Goal: Transaction & Acquisition: Purchase product/service

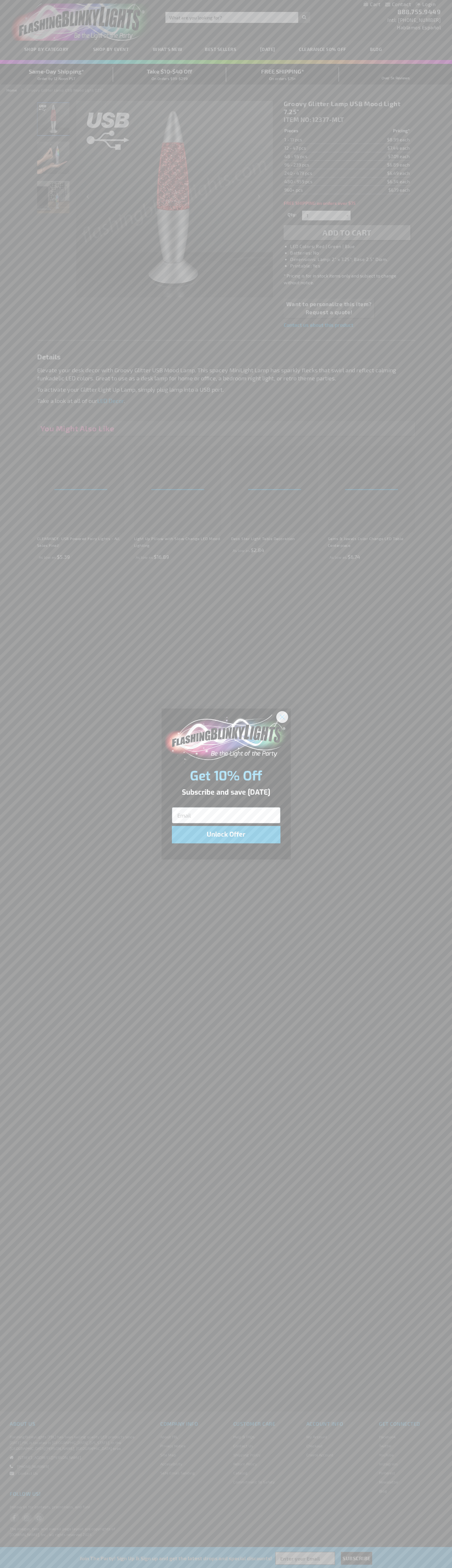
click at [282, 716] on icon "Close dialog" at bounding box center [281, 716] width 4 height 4
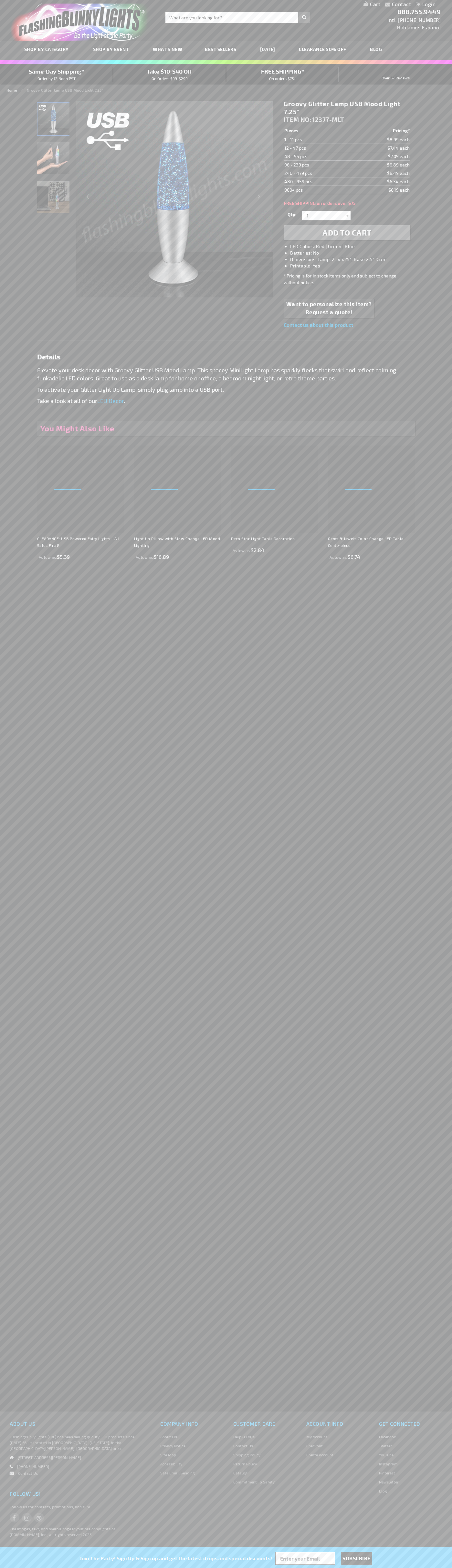
click at [353, 247] on li "LED Colors: Red | Green | Blue" at bounding box center [353, 247] width 126 height 7
click at [347, 233] on span "Add to Cart" at bounding box center [347, 232] width 49 height 9
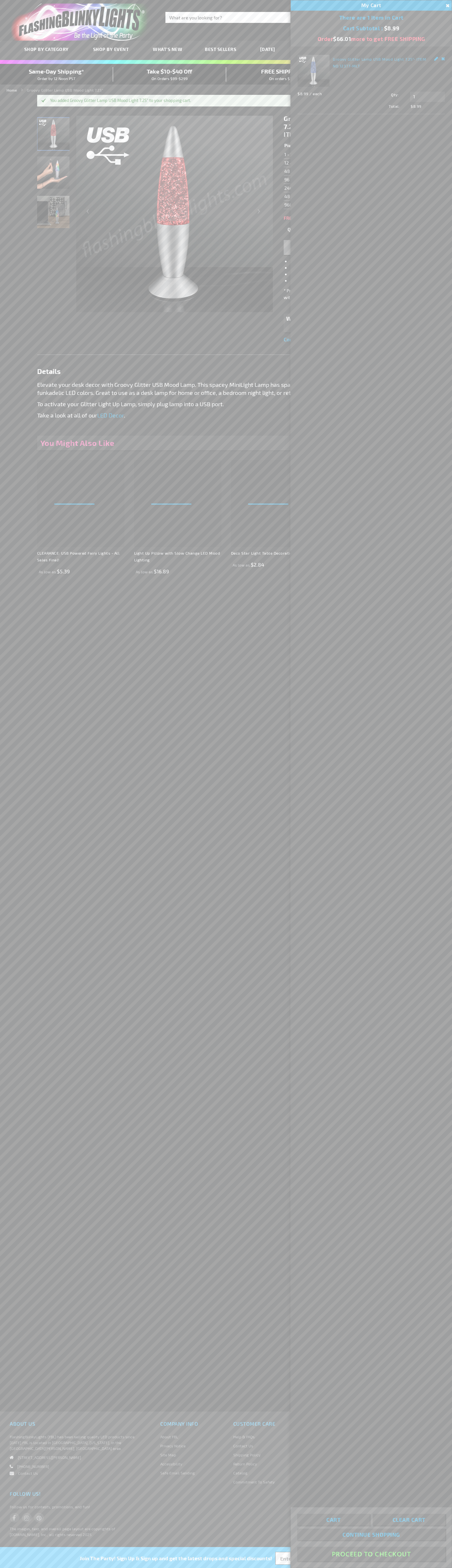
click at [371, 1554] on button "Proceed To Checkout" at bounding box center [371, 1554] width 148 height 15
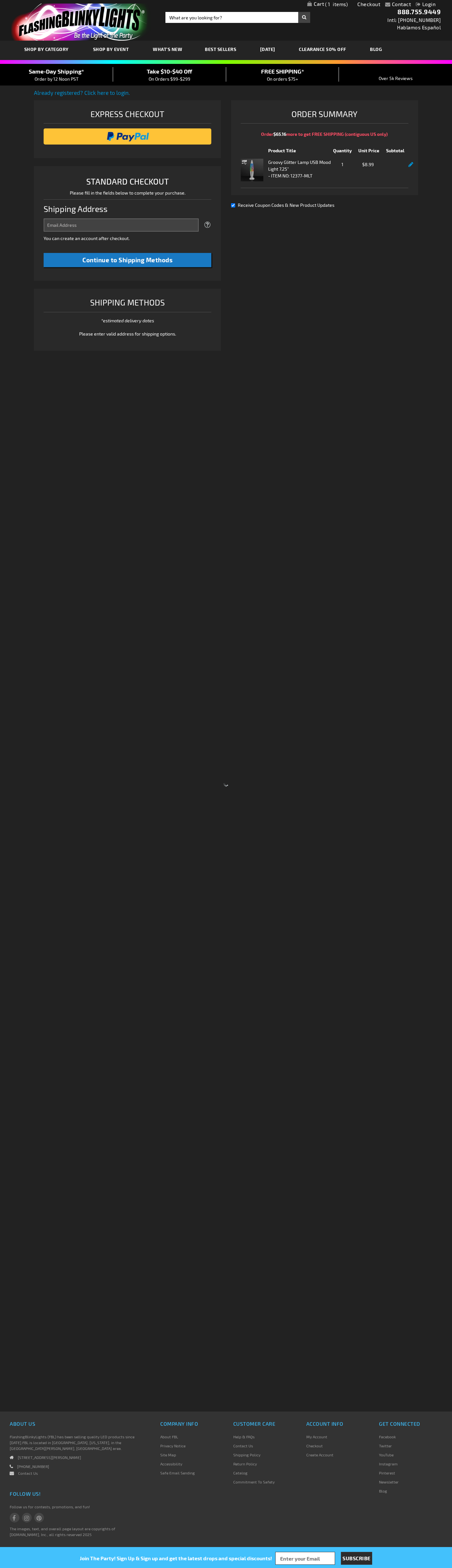
select select "US"
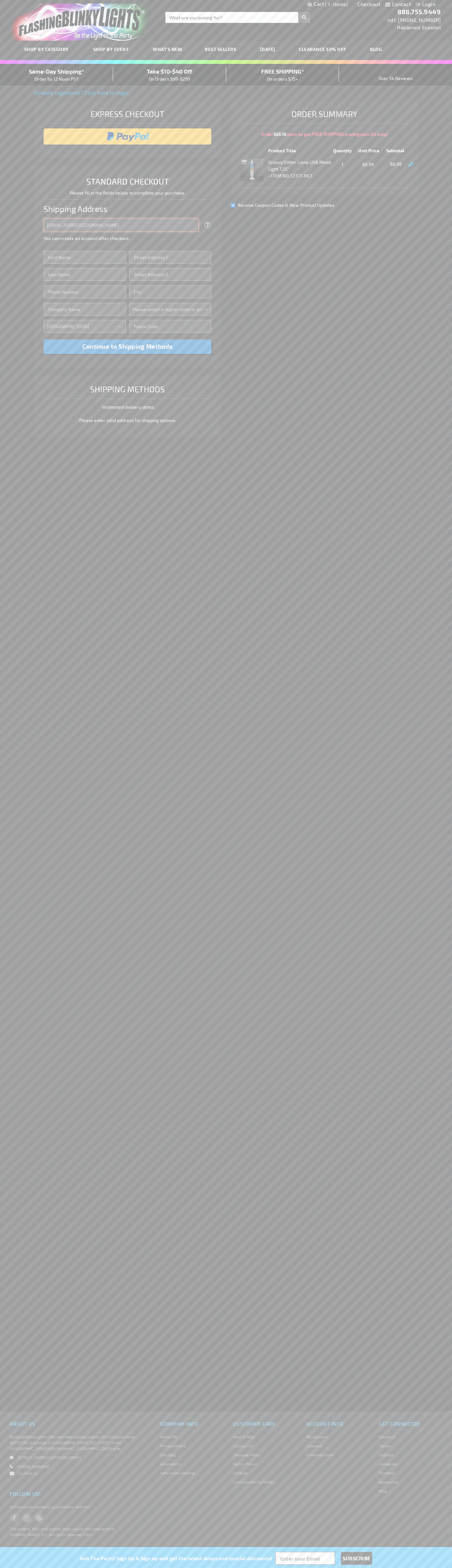
type input "johnsmith005@storebotmail.joonix.net"
type input "John"
type input "76 Ninth Avenue"
type input "First floor"
type input "new york"
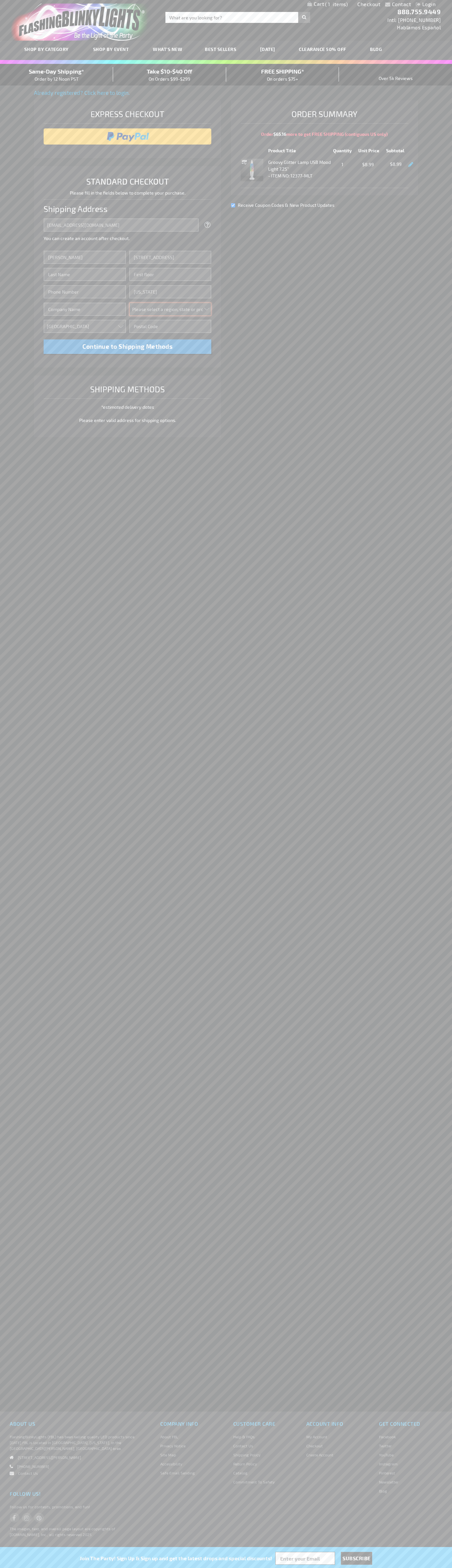
select select "43"
type input "10011"
type input "Smith"
type input "6502530000"
type input "John Smith"
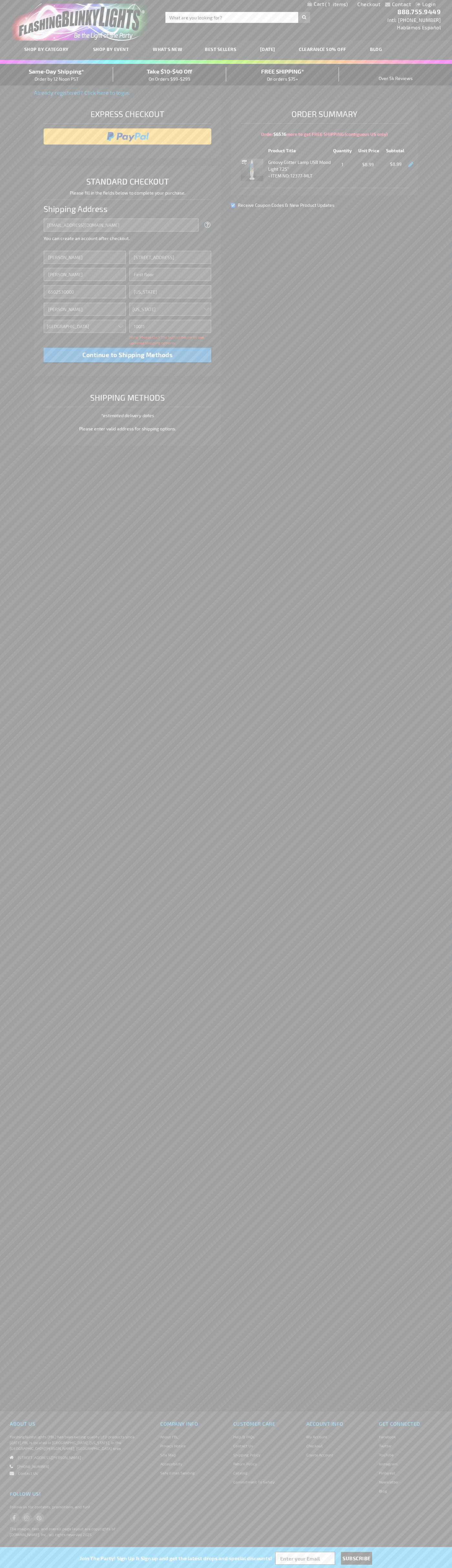
click at [57, 75] on div "Same-Day Shipping* Order by 12 Noon PST" at bounding box center [57, 74] width 113 height 15
click at [127, 136] on input "image" at bounding box center [127, 136] width 161 height 13
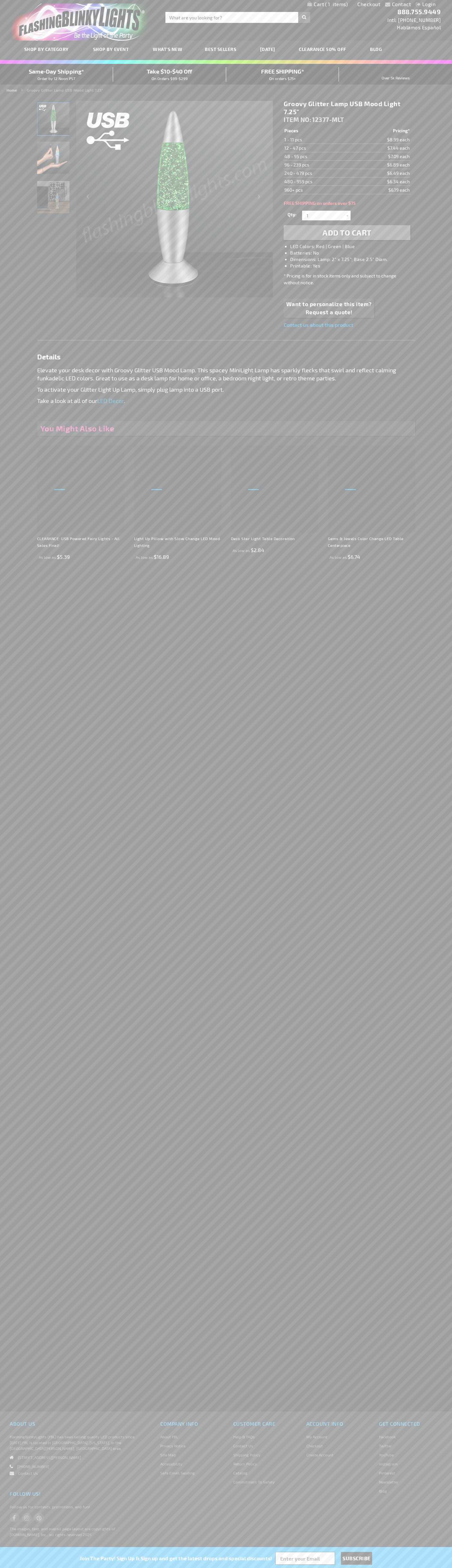
click at [327, 4] on span "1" at bounding box center [336, 4] width 23 height 6
